Goal: Information Seeking & Learning: Understand process/instructions

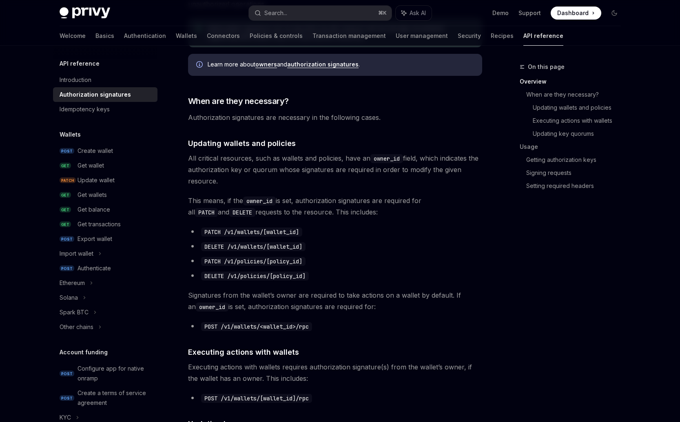
scroll to position [202, 0]
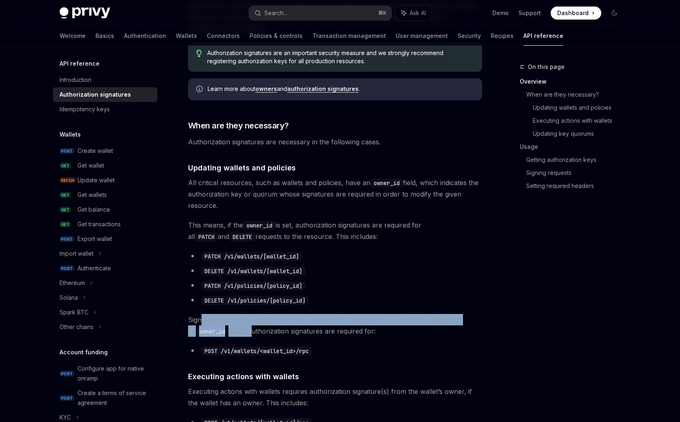
drag, startPoint x: 201, startPoint y: 321, endPoint x: 239, endPoint y: 335, distance: 40.3
click at [244, 335] on span "Signatures from the wallet’s owner are required to take actions on a wallet by …" at bounding box center [335, 325] width 294 height 23
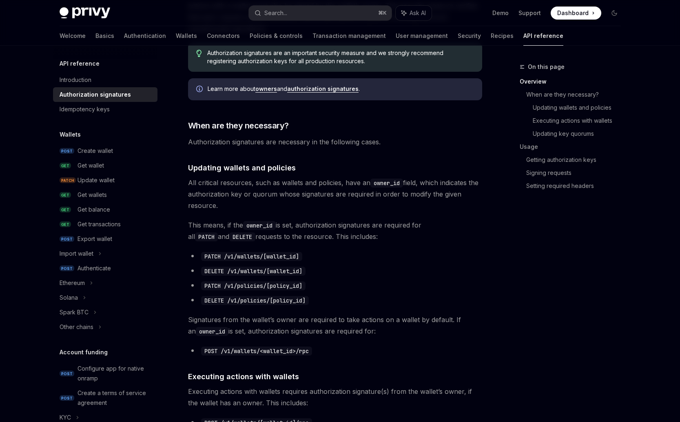
click at [239, 335] on span "Signatures from the wallet’s owner are required to take actions on a wallet by …" at bounding box center [335, 325] width 294 height 23
drag, startPoint x: 261, startPoint y: 334, endPoint x: 372, endPoint y: 335, distance: 111.0
click at [372, 335] on span "Signatures from the wallet’s owner are required to take actions on a wallet by …" at bounding box center [335, 325] width 294 height 23
drag, startPoint x: 206, startPoint y: 142, endPoint x: 396, endPoint y: 146, distance: 189.4
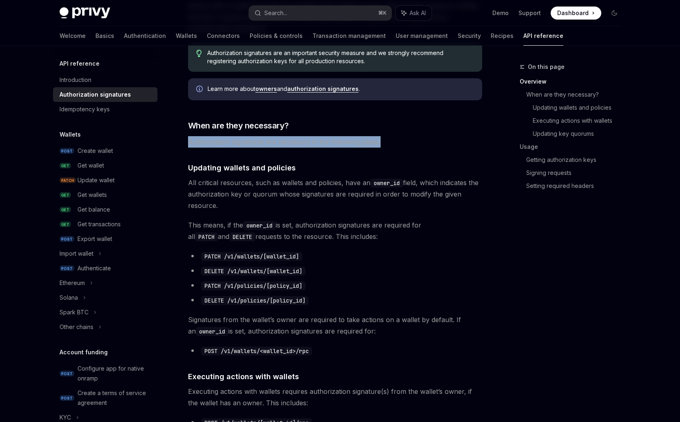
click at [396, 146] on span "Authorization signatures are necessary in the following cases." at bounding box center [335, 141] width 294 height 11
click at [544, 160] on link "Getting authorization keys" at bounding box center [576, 159] width 101 height 13
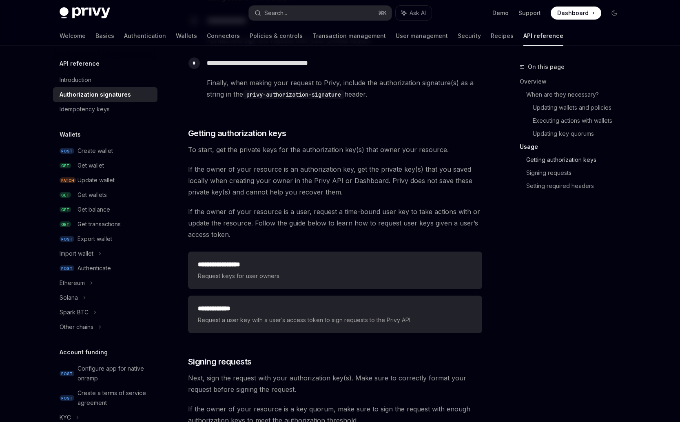
scroll to position [1011, 0]
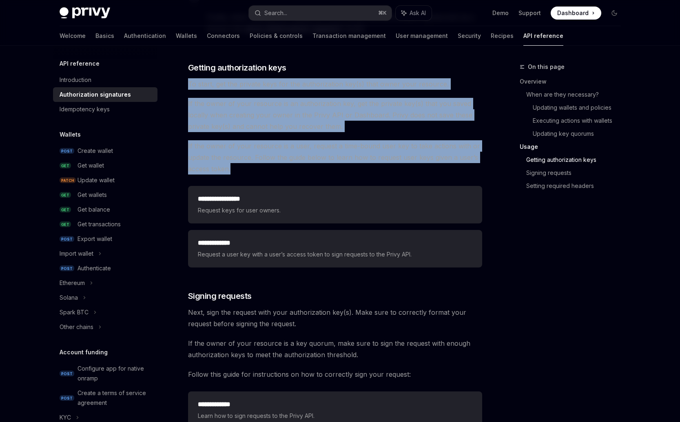
drag, startPoint x: 188, startPoint y: 81, endPoint x: 254, endPoint y: 164, distance: 106.6
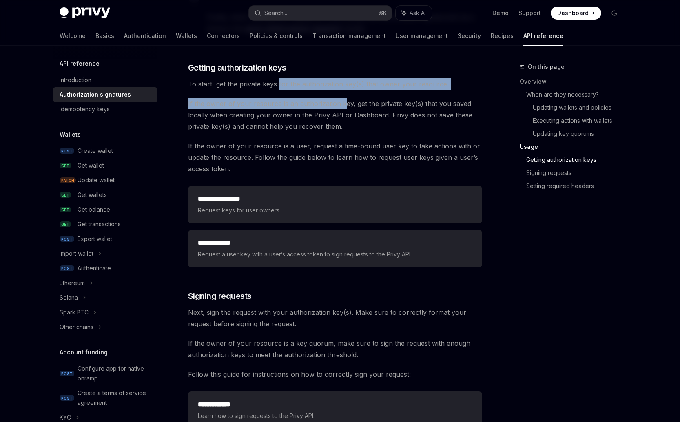
drag, startPoint x: 277, startPoint y: 83, endPoint x: 344, endPoint y: 103, distance: 69.2
click at [344, 103] on span "If the owner of your resource is an authorization key, get the private key(s) t…" at bounding box center [335, 115] width 294 height 34
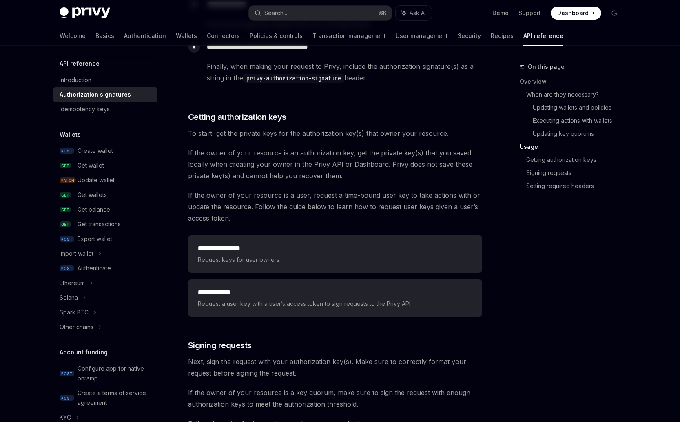
scroll to position [962, 0]
click at [256, 77] on code "privy-authorization-signature" at bounding box center [293, 77] width 101 height 9
drag, startPoint x: 256, startPoint y: 77, endPoint x: 328, endPoint y: 81, distance: 71.5
click at [328, 81] on code "privy-authorization-signature" at bounding box center [293, 77] width 101 height 9
copy code "privy-authorization-signature"
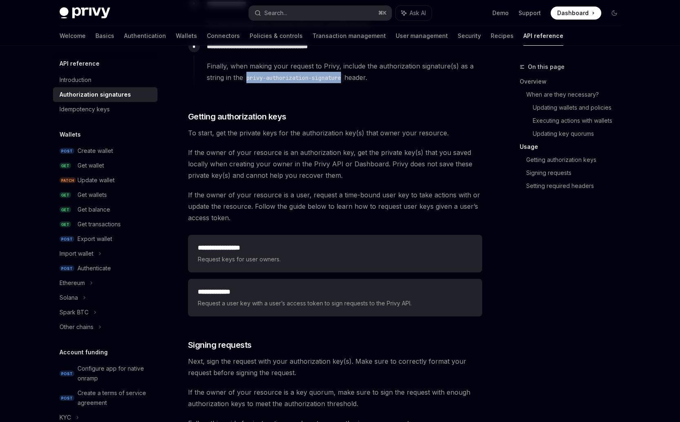
click at [328, 81] on code "privy-authorization-signature" at bounding box center [293, 77] width 101 height 9
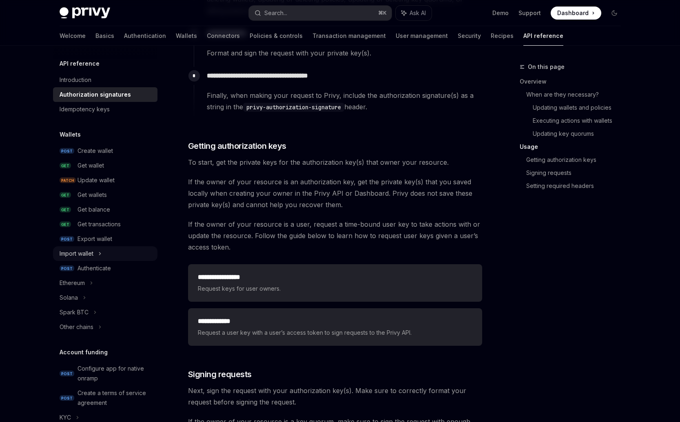
scroll to position [931, 0]
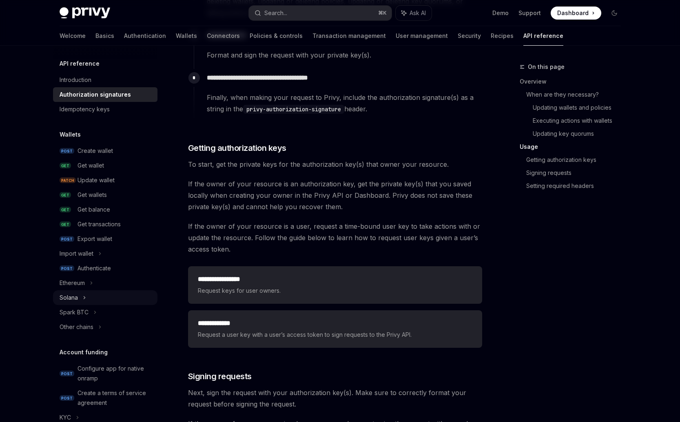
click at [89, 298] on div "Solana" at bounding box center [105, 298] width 104 height 15
type textarea "*"
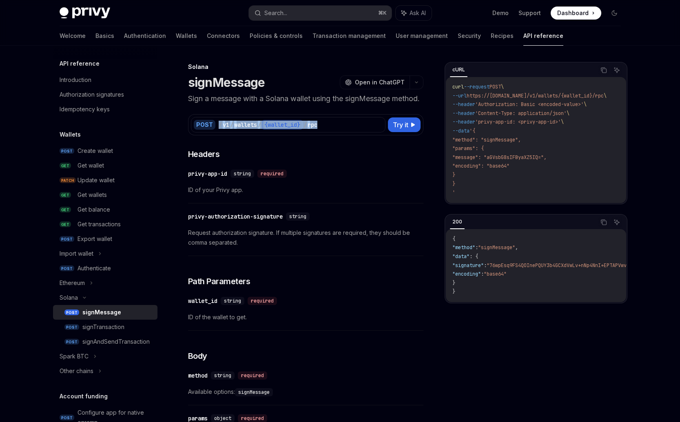
drag, startPoint x: 335, startPoint y: 135, endPoint x: 213, endPoint y: 138, distance: 122.0
click at [213, 133] on div "POST / v1 / wallets / {wallet_id} / rpc" at bounding box center [288, 125] width 195 height 16
copy div "/ v1 / wallets / {wallet_id} / rpc"
click at [245, 160] on h3 "​ Headers" at bounding box center [305, 154] width 235 height 11
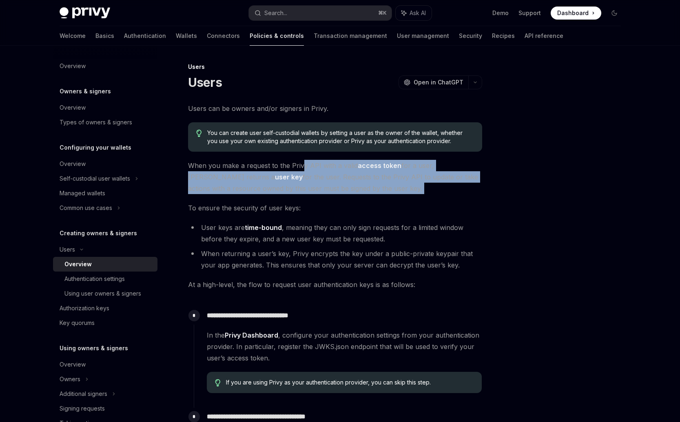
drag, startPoint x: 300, startPoint y: 162, endPoint x: 302, endPoint y: 197, distance: 34.7
click at [304, 198] on div "**********" at bounding box center [335, 315] width 294 height 424
click at [302, 197] on div "**********" at bounding box center [335, 315] width 294 height 424
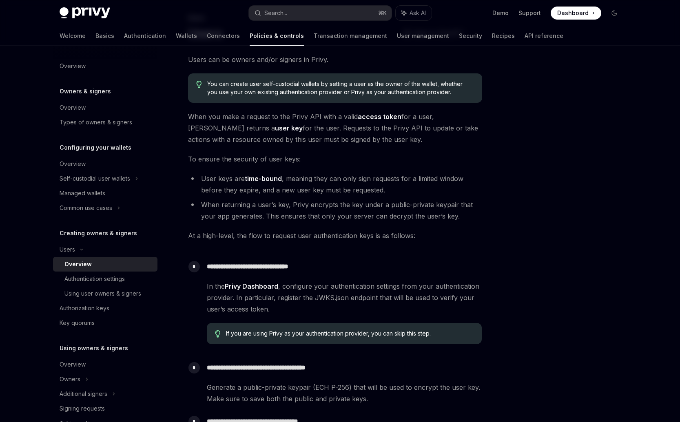
scroll to position [156, 0]
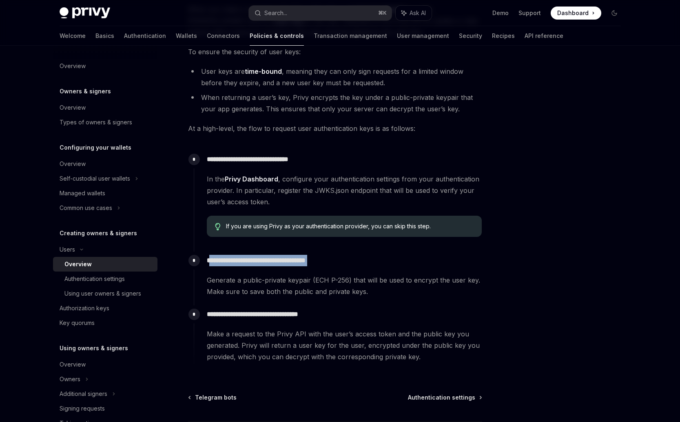
drag, startPoint x: 211, startPoint y: 262, endPoint x: 322, endPoint y: 268, distance: 111.2
click at [322, 268] on div "**********" at bounding box center [338, 275] width 288 height 46
drag, startPoint x: 268, startPoint y: 161, endPoint x: 313, endPoint y: 161, distance: 44.5
click at [313, 161] on p "**********" at bounding box center [344, 159] width 275 height 11
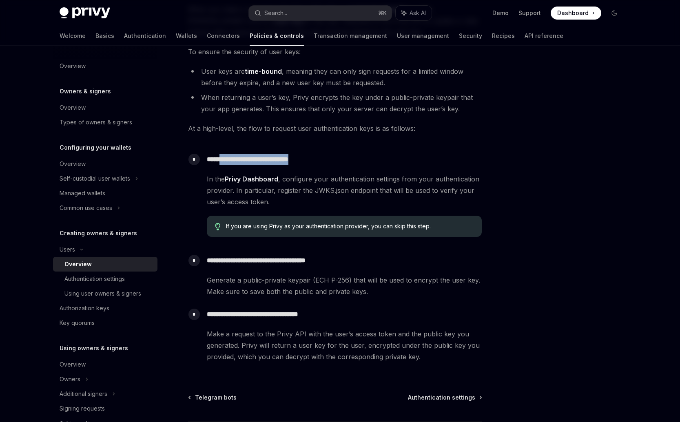
click at [313, 161] on p "**********" at bounding box center [344, 159] width 275 height 11
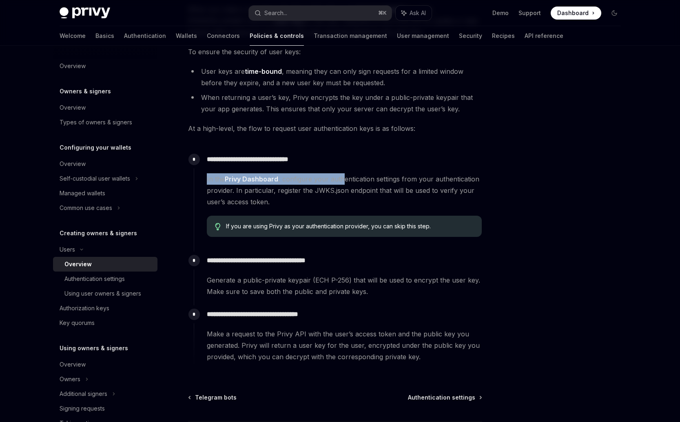
drag, startPoint x: 209, startPoint y: 181, endPoint x: 342, endPoint y: 182, distance: 132.2
click at [342, 182] on div "**********" at bounding box center [338, 197] width 288 height 93
click at [342, 182] on span "In the Privy Dashboard , configure your authentication settings from your authe…" at bounding box center [344, 190] width 275 height 34
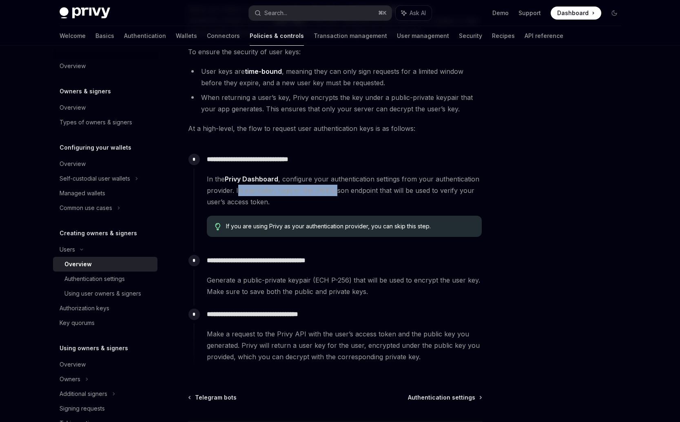
drag, startPoint x: 259, startPoint y: 189, endPoint x: 335, endPoint y: 191, distance: 75.5
click at [335, 191] on span "In the Privy Dashboard , configure your authentication settings from your authe…" at bounding box center [344, 190] width 275 height 34
drag, startPoint x: 205, startPoint y: 204, endPoint x: 272, endPoint y: 204, distance: 66.9
click at [270, 204] on div "**********" at bounding box center [338, 197] width 288 height 93
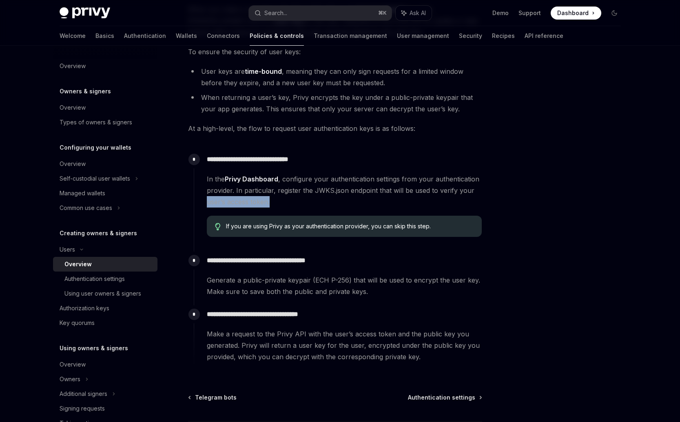
click at [272, 204] on span "In the Privy Dashboard , configure your authentication settings from your authe…" at bounding box center [344, 190] width 275 height 34
drag, startPoint x: 235, startPoint y: 261, endPoint x: 351, endPoint y: 259, distance: 115.9
click at [351, 259] on p "**********" at bounding box center [344, 260] width 275 height 11
drag, startPoint x: 220, startPoint y: 262, endPoint x: 335, endPoint y: 263, distance: 115.5
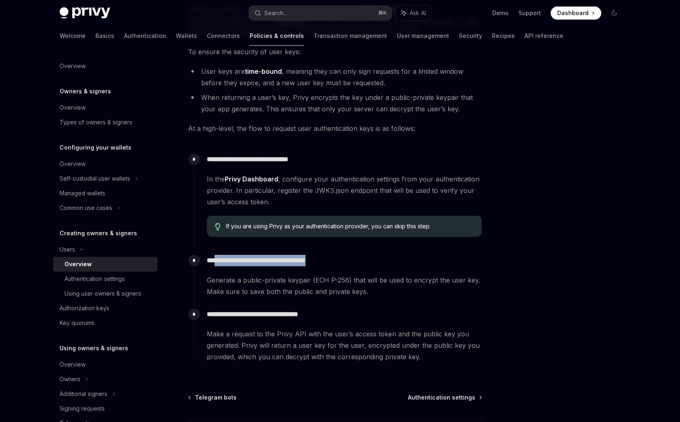
click at [335, 263] on p "**********" at bounding box center [344, 260] width 275 height 11
drag, startPoint x: 350, startPoint y: 260, endPoint x: 214, endPoint y: 264, distance: 135.9
click at [214, 264] on p "**********" at bounding box center [344, 260] width 275 height 11
click at [249, 261] on p "**********" at bounding box center [344, 260] width 275 height 11
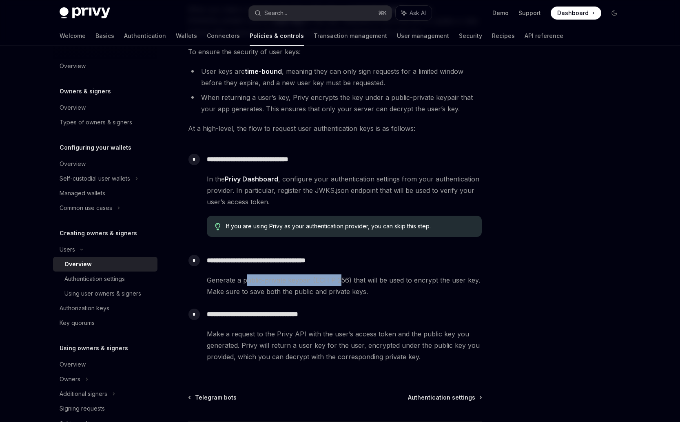
drag, startPoint x: 246, startPoint y: 277, endPoint x: 339, endPoint y: 284, distance: 93.6
click at [339, 284] on span "Generate a public-private keypair (ECH P-256) that will be used to encrypt the …" at bounding box center [344, 286] width 275 height 23
click at [410, 288] on span "Generate a public-private keypair (ECH P-256) that will be used to encrypt the …" at bounding box center [344, 286] width 275 height 23
click at [282, 274] on div "**********" at bounding box center [338, 275] width 288 height 46
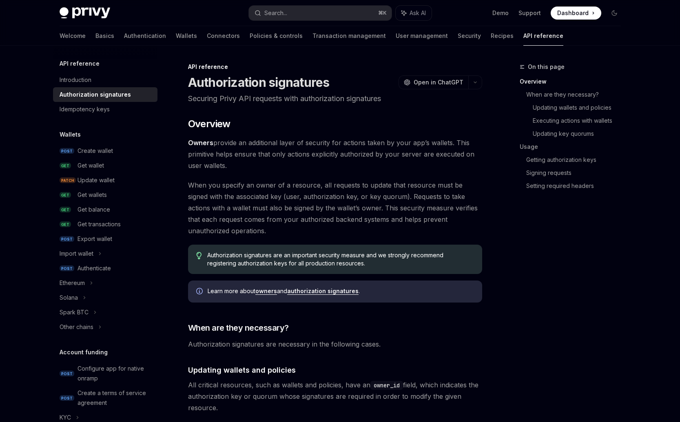
drag, startPoint x: 433, startPoint y: 159, endPoint x: 425, endPoint y: 161, distance: 7.9
click at [428, 160] on span "Owners provide an additional layer of security for actions taken by your app’s …" at bounding box center [335, 154] width 294 height 34
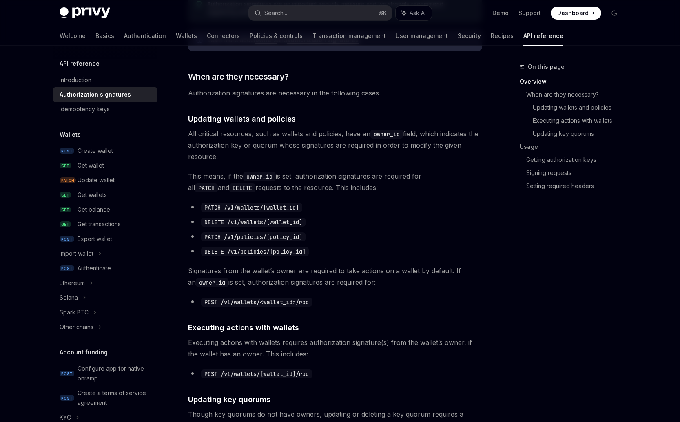
drag, startPoint x: 235, startPoint y: 173, endPoint x: 339, endPoint y: 188, distance: 104.3
click at [339, 188] on span "This means, if the owner_id is set, authorization signatures are required for a…" at bounding box center [335, 182] width 294 height 23
drag, startPoint x: 367, startPoint y: 196, endPoint x: 202, endPoint y: 182, distance: 166.2
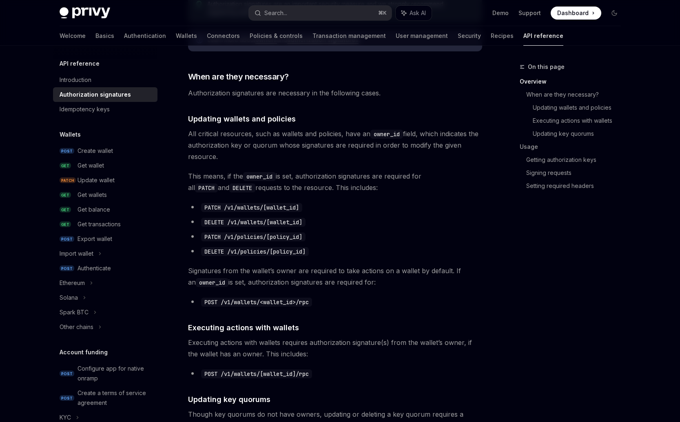
click at [200, 180] on span "This means, if the owner_id is set, authorization signatures are required for a…" at bounding box center [335, 182] width 294 height 23
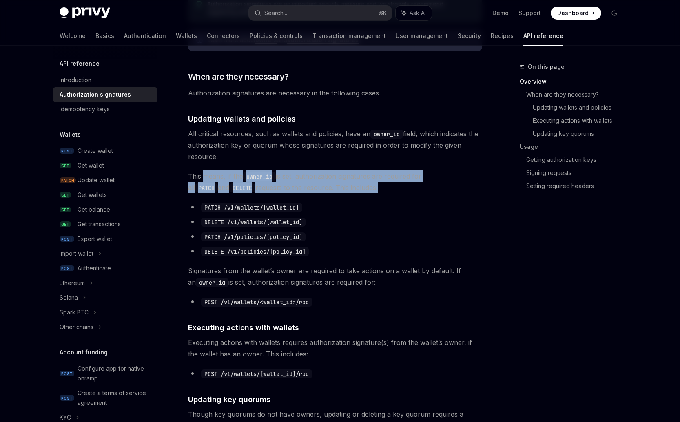
drag, startPoint x: 203, startPoint y: 177, endPoint x: 353, endPoint y: 197, distance: 151.9
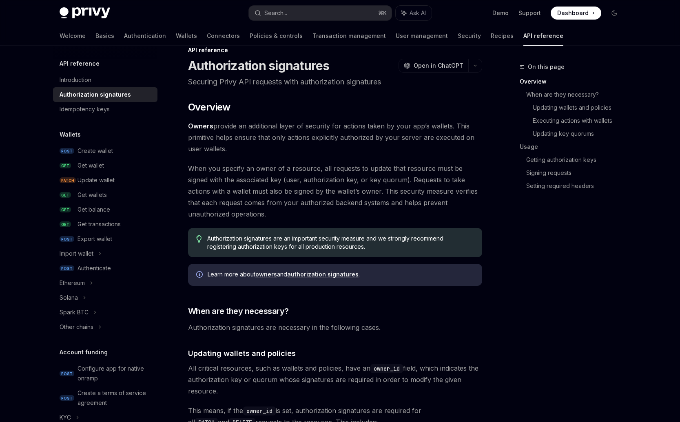
scroll to position [0, 0]
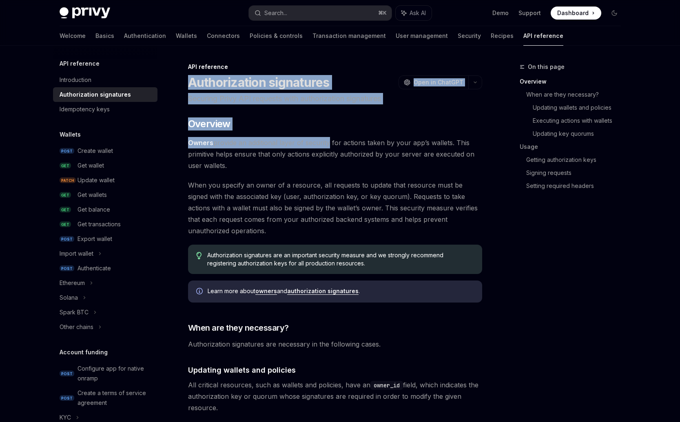
drag, startPoint x: 196, startPoint y: 86, endPoint x: 328, endPoint y: 142, distance: 143.7
click at [328, 144] on span "Owners provide an additional layer of security for actions taken by your app’s …" at bounding box center [335, 154] width 294 height 34
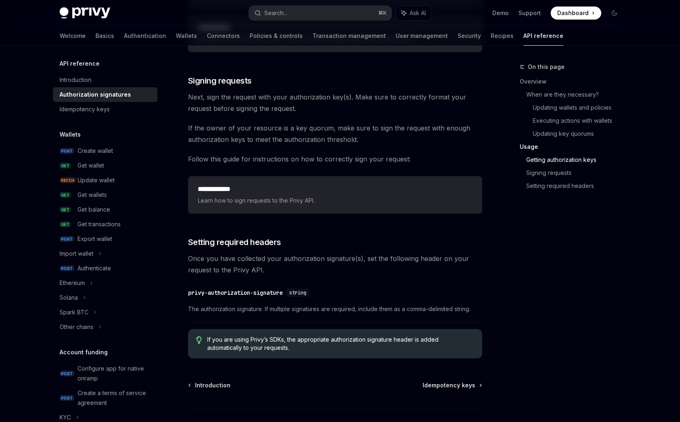
scroll to position [1230, 0]
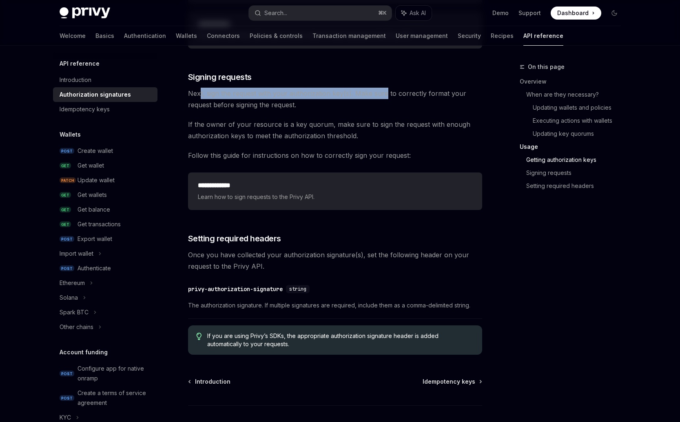
drag, startPoint x: 200, startPoint y: 93, endPoint x: 389, endPoint y: 94, distance: 189.3
click at [388, 94] on span "Next, sign the request with your authorization key(s). Make sure to correctly f…" at bounding box center [335, 99] width 294 height 23
click at [390, 94] on span "Next, sign the request with your authorization key(s). Make sure to correctly f…" at bounding box center [335, 99] width 294 height 23
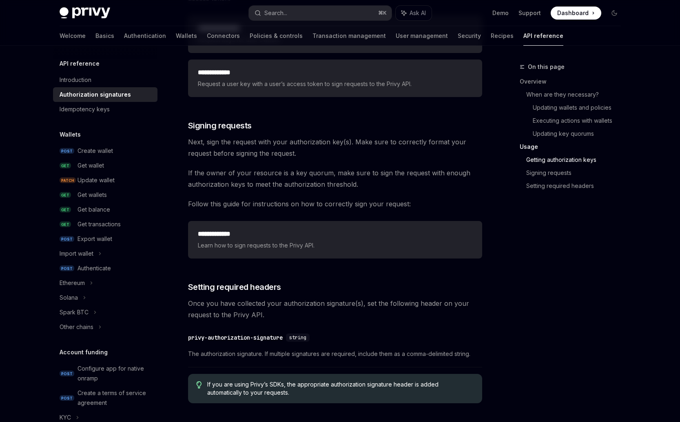
scroll to position [1181, 0]
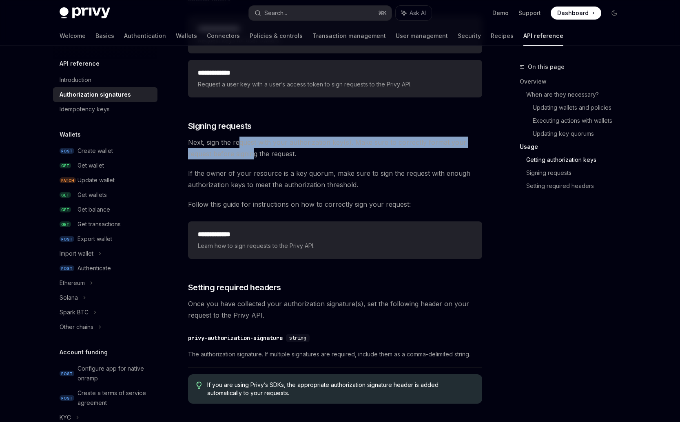
drag, startPoint x: 242, startPoint y: 143, endPoint x: 265, endPoint y: 154, distance: 25.7
click at [260, 155] on span "Next, sign the request with your authorization key(s). Make sure to correctly f…" at bounding box center [335, 148] width 294 height 23
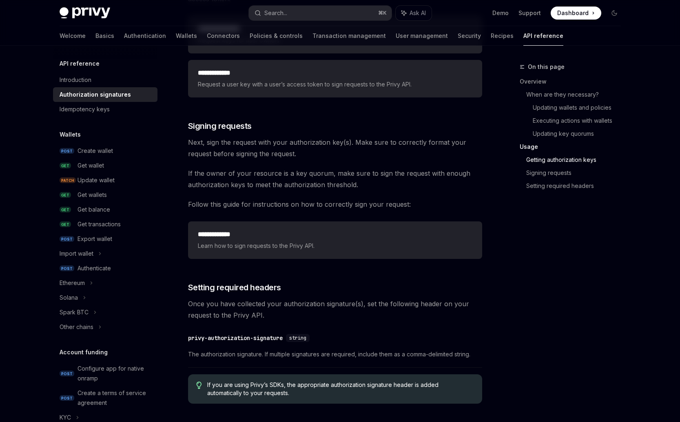
click at [265, 154] on span "Next, sign the request with your authorization key(s). Make sure to correctly f…" at bounding box center [335, 148] width 294 height 23
click at [280, 18] on div "Search..." at bounding box center [275, 13] width 23 height 10
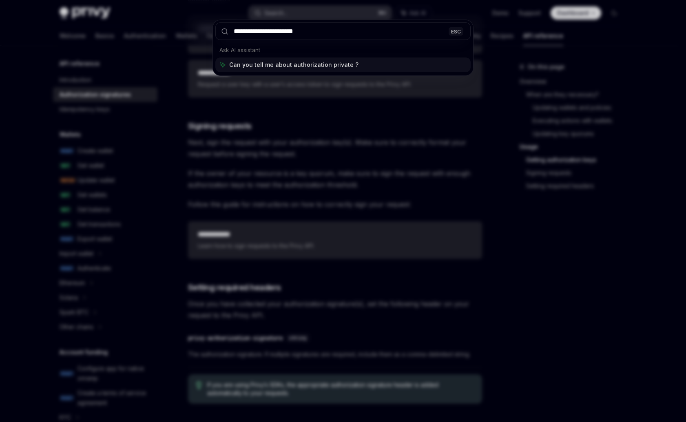
type input "**********"
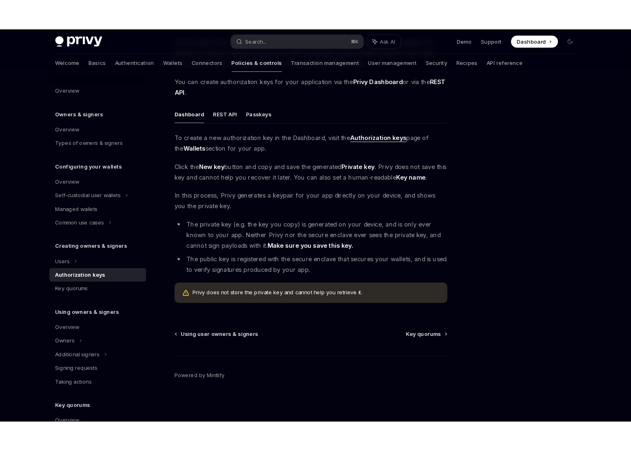
scroll to position [46, 0]
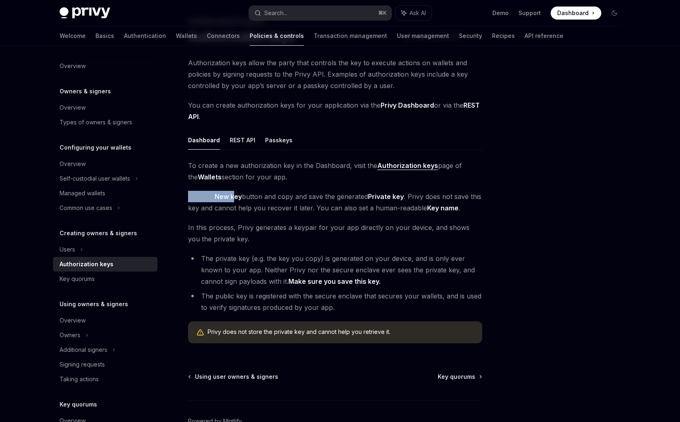
drag, startPoint x: 209, startPoint y: 195, endPoint x: 237, endPoint y: 197, distance: 27.8
click at [237, 197] on div "Creating owners & signers Authorization keys OpenAI Open in ChatGPT OpenAI Open…" at bounding box center [258, 243] width 450 height 455
click at [261, 196] on span "Click the New key button and copy and save the generated Private key . Privy do…" at bounding box center [335, 202] width 294 height 23
click at [225, 195] on strong "New key" at bounding box center [228, 197] width 27 height 8
drag, startPoint x: 257, startPoint y: 196, endPoint x: 346, endPoint y: 198, distance: 88.2
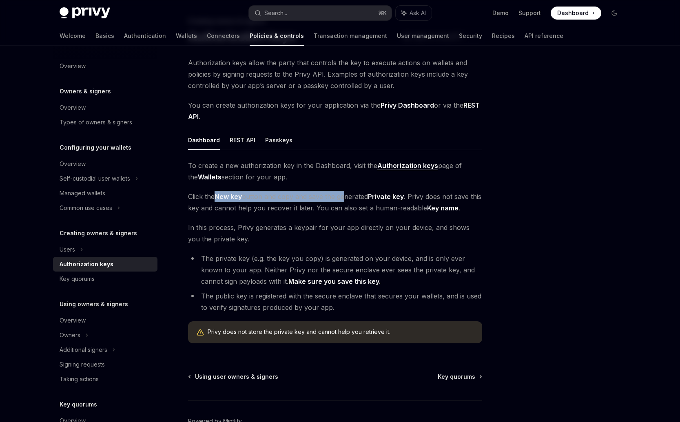
click at [346, 198] on span "Click the New key button and copy and save the generated Private key . Privy do…" at bounding box center [335, 202] width 294 height 23
drag, startPoint x: 248, startPoint y: 199, endPoint x: 319, endPoint y: 197, distance: 71.0
click at [319, 197] on span "Click the New key button and copy and save the generated Private key . Privy do…" at bounding box center [335, 202] width 294 height 23
click at [326, 197] on span "Click the New key button and copy and save the generated Private key . Privy do…" at bounding box center [335, 202] width 294 height 23
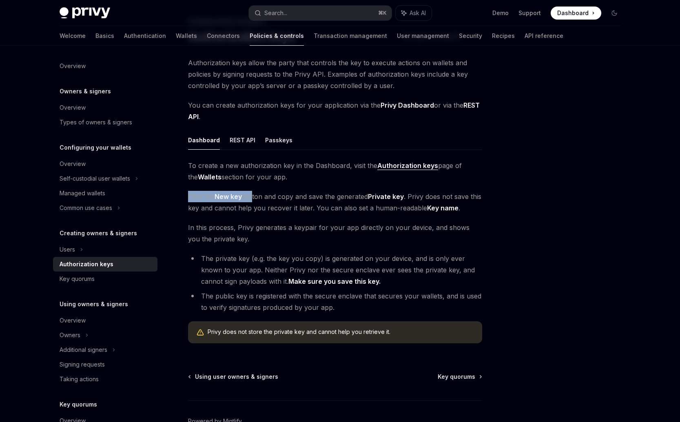
drag, startPoint x: 190, startPoint y: 198, endPoint x: 252, endPoint y: 197, distance: 62.0
click at [252, 197] on span "Click the New key button and copy and save the generated Private key . Privy do…" at bounding box center [335, 202] width 294 height 23
click at [257, 197] on span "Click the New key button and copy and save the generated Private key . Privy do…" at bounding box center [335, 202] width 294 height 23
drag, startPoint x: 257, startPoint y: 197, endPoint x: 350, endPoint y: 194, distance: 92.7
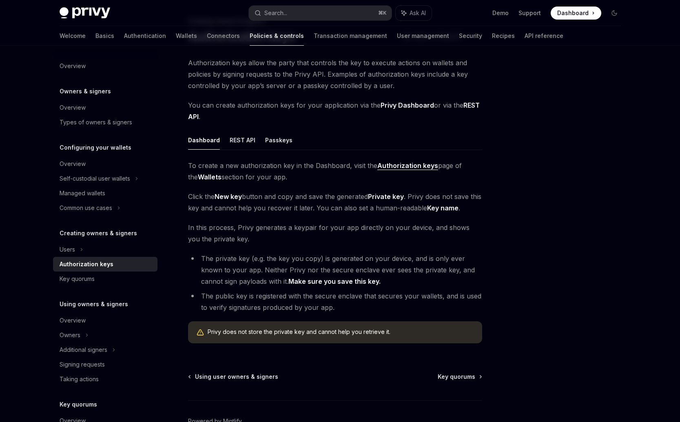
click at [350, 194] on span "Click the New key button and copy and save the generated Private key . Privy do…" at bounding box center [335, 202] width 294 height 23
drag, startPoint x: 360, startPoint y: 196, endPoint x: 460, endPoint y: 199, distance: 100.0
click at [452, 200] on span "Click the New key button and copy and save the generated Private key . Privy do…" at bounding box center [335, 202] width 294 height 23
click at [467, 198] on span "Click the New key button and copy and save the generated Private key . Privy do…" at bounding box center [335, 202] width 294 height 23
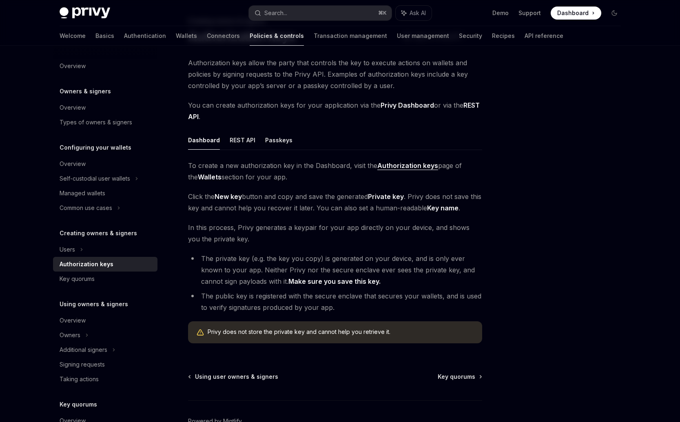
type textarea "*"
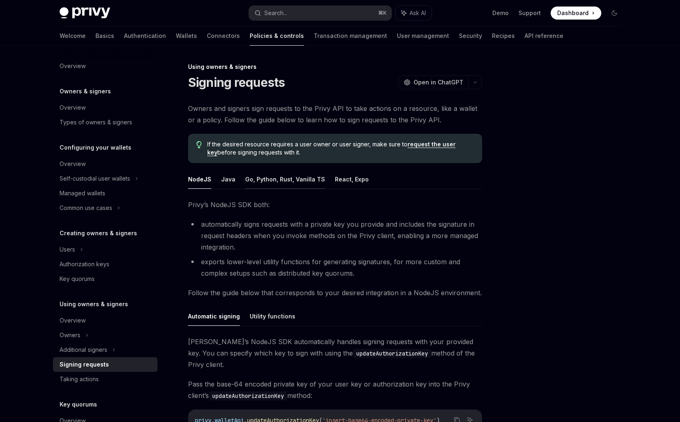
click at [304, 180] on button "Go, Python, Rust, Vanilla TS" at bounding box center [285, 179] width 80 height 19
type textarea "*"
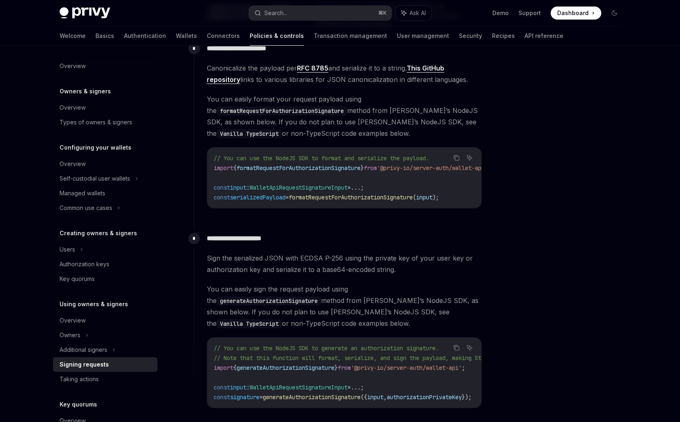
scroll to position [538, 0]
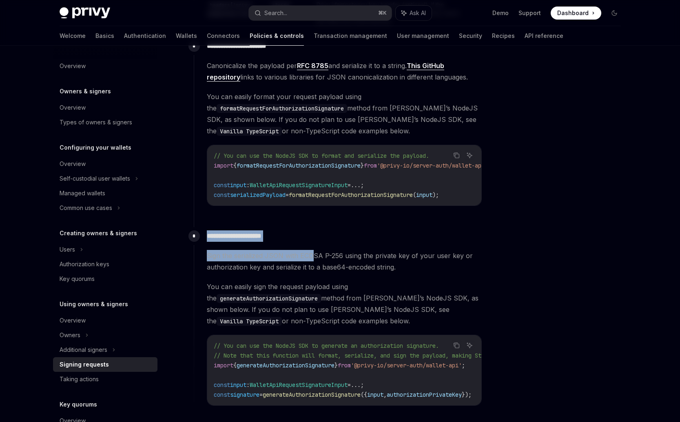
drag, startPoint x: 214, startPoint y: 233, endPoint x: 313, endPoint y: 260, distance: 102.2
click at [313, 260] on div "**********" at bounding box center [338, 323] width 288 height 192
click at [313, 262] on span "Sign the serialized JSON with ECDSA P-256 using the private key of your user ke…" at bounding box center [344, 261] width 275 height 23
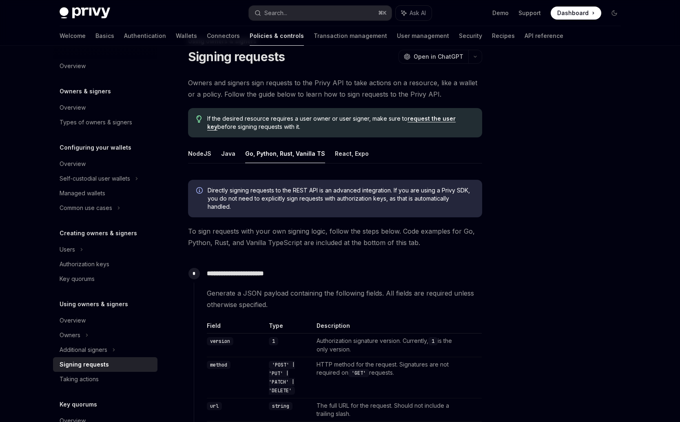
scroll to position [0, 0]
